Goal: Task Accomplishment & Management: Use online tool/utility

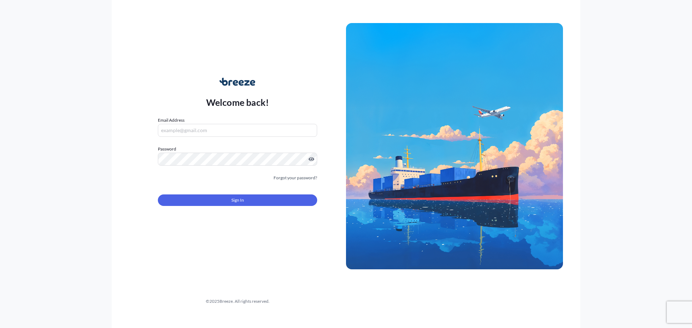
type input "[PERSON_NAME][EMAIL_ADDRESS][PERSON_NAME][DOMAIN_NAME]"
click at [229, 195] on button "Sign In" at bounding box center [237, 201] width 159 height 12
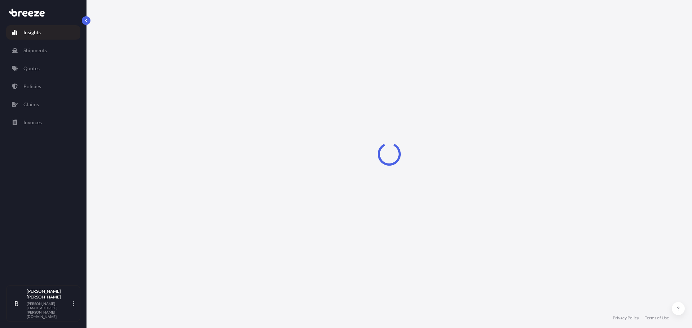
select select "2025"
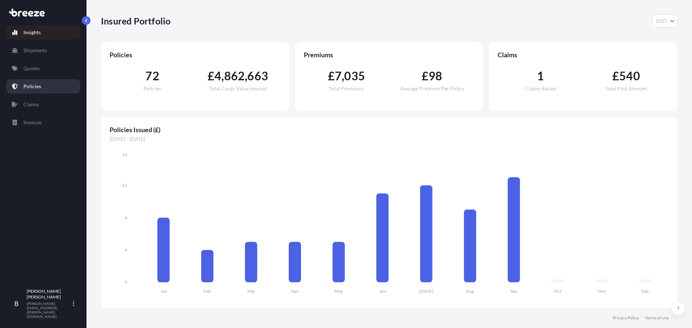
click at [36, 89] on p "Policies" at bounding box center [32, 86] width 18 height 7
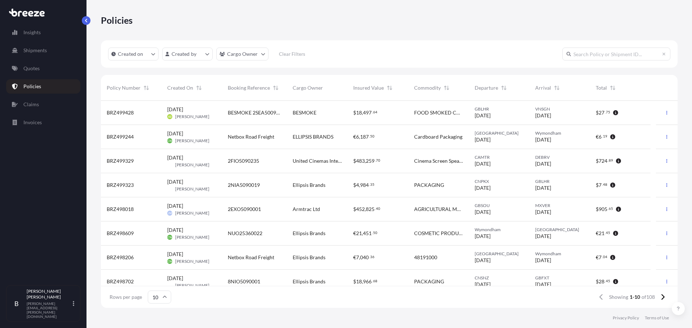
click at [579, 59] on input "text" at bounding box center [616, 54] width 108 height 13
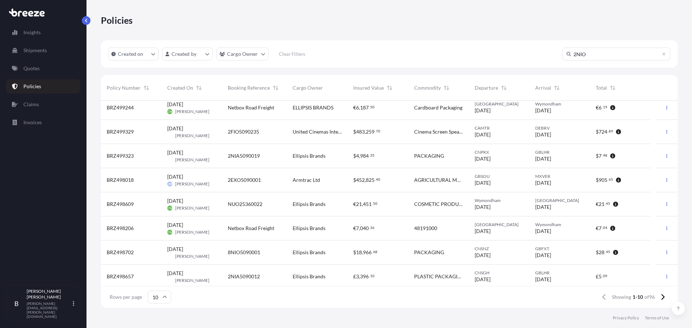
scroll to position [56, 0]
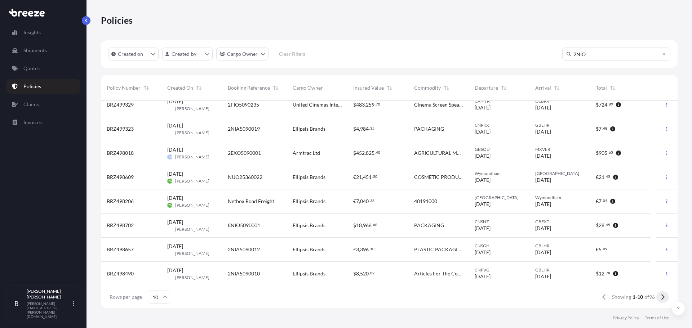
type input "2NIO"
click at [660, 297] on button at bounding box center [662, 298] width 13 height 12
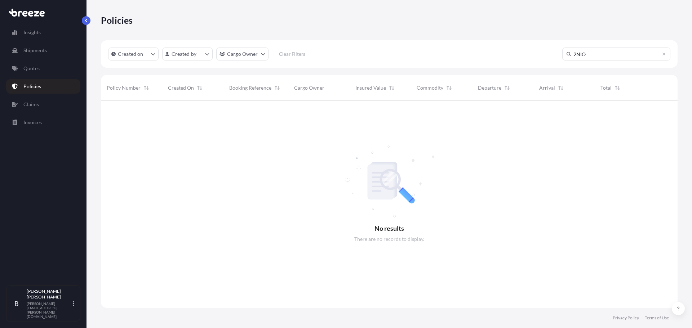
scroll to position [228, 571]
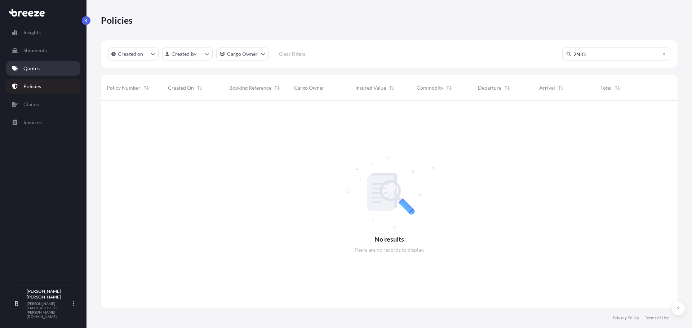
click at [36, 70] on p "Quotes" at bounding box center [31, 68] width 16 height 7
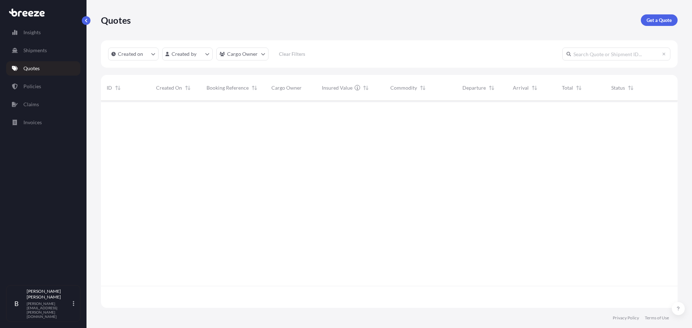
scroll to position [206, 571]
click at [26, 28] on link "Insights" at bounding box center [43, 32] width 74 height 14
select select "2025"
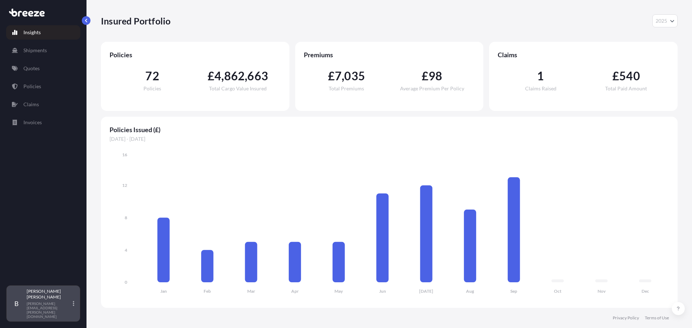
click at [45, 314] on p "[PERSON_NAME][EMAIL_ADDRESS][PERSON_NAME][DOMAIN_NAME]" at bounding box center [49, 310] width 45 height 17
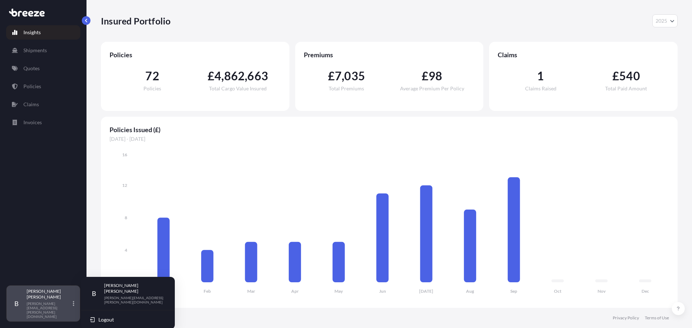
click at [49, 312] on div "[PERSON_NAME] [PERSON_NAME][EMAIL_ADDRESS][PERSON_NAME][DOMAIN_NAME]" at bounding box center [52, 304] width 50 height 30
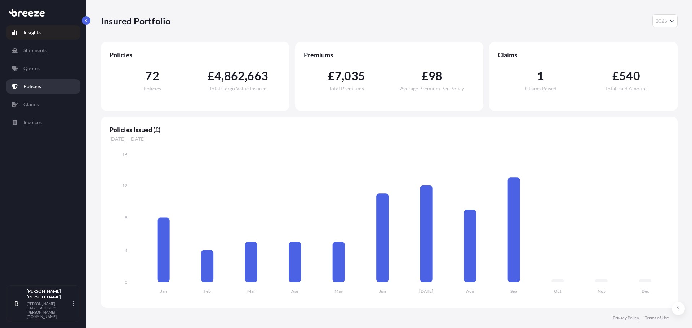
click at [41, 90] on link "Policies" at bounding box center [43, 86] width 74 height 14
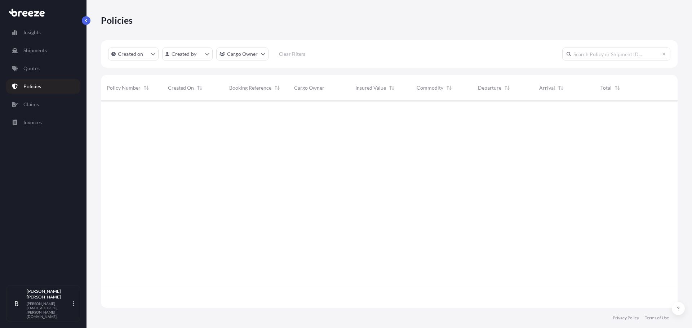
scroll to position [206, 571]
click at [249, 57] on html "Insights Shipments Quotes Policies Claims Invoices B [PERSON_NAME] [PERSON_NAME…" at bounding box center [346, 164] width 692 height 328
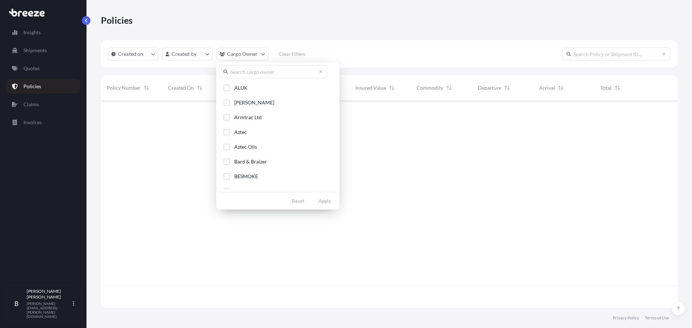
click at [258, 75] on input "text" at bounding box center [273, 71] width 108 height 13
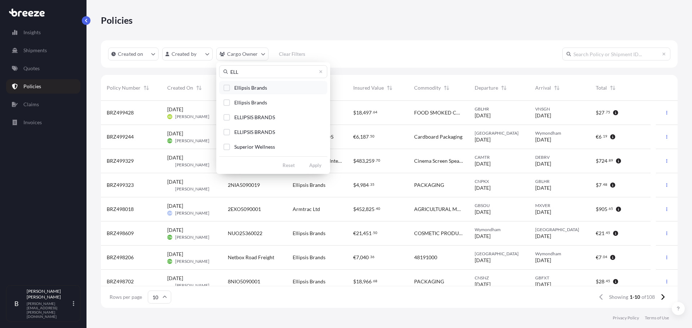
type input "ELL"
click at [243, 85] on span "Ellipsis Brands" at bounding box center [250, 87] width 33 height 7
click at [235, 102] on span "Ellipsis Brands" at bounding box center [250, 102] width 33 height 7
click at [240, 113] on button "ELLIPSIS BRANDS" at bounding box center [273, 117] width 108 height 13
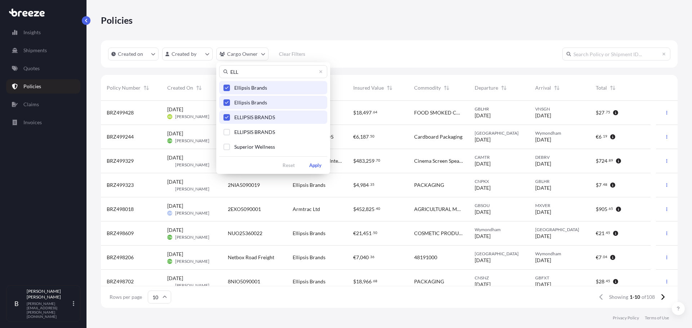
click at [247, 125] on div "Ellipsis Brands Ellipsis Brands ELLIPSIS BRANDS ELLIPSIS BRANDS Superior Wellne…" at bounding box center [273, 117] width 108 height 72
click at [253, 136] on span "ELLIPSIS BRANDS" at bounding box center [254, 132] width 41 height 7
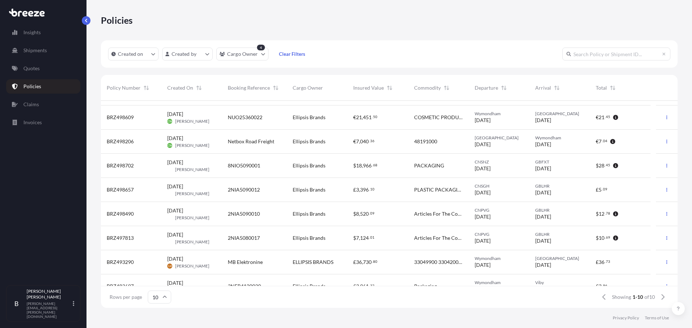
scroll to position [56, 0]
